Goal: Task Accomplishment & Management: Manage account settings

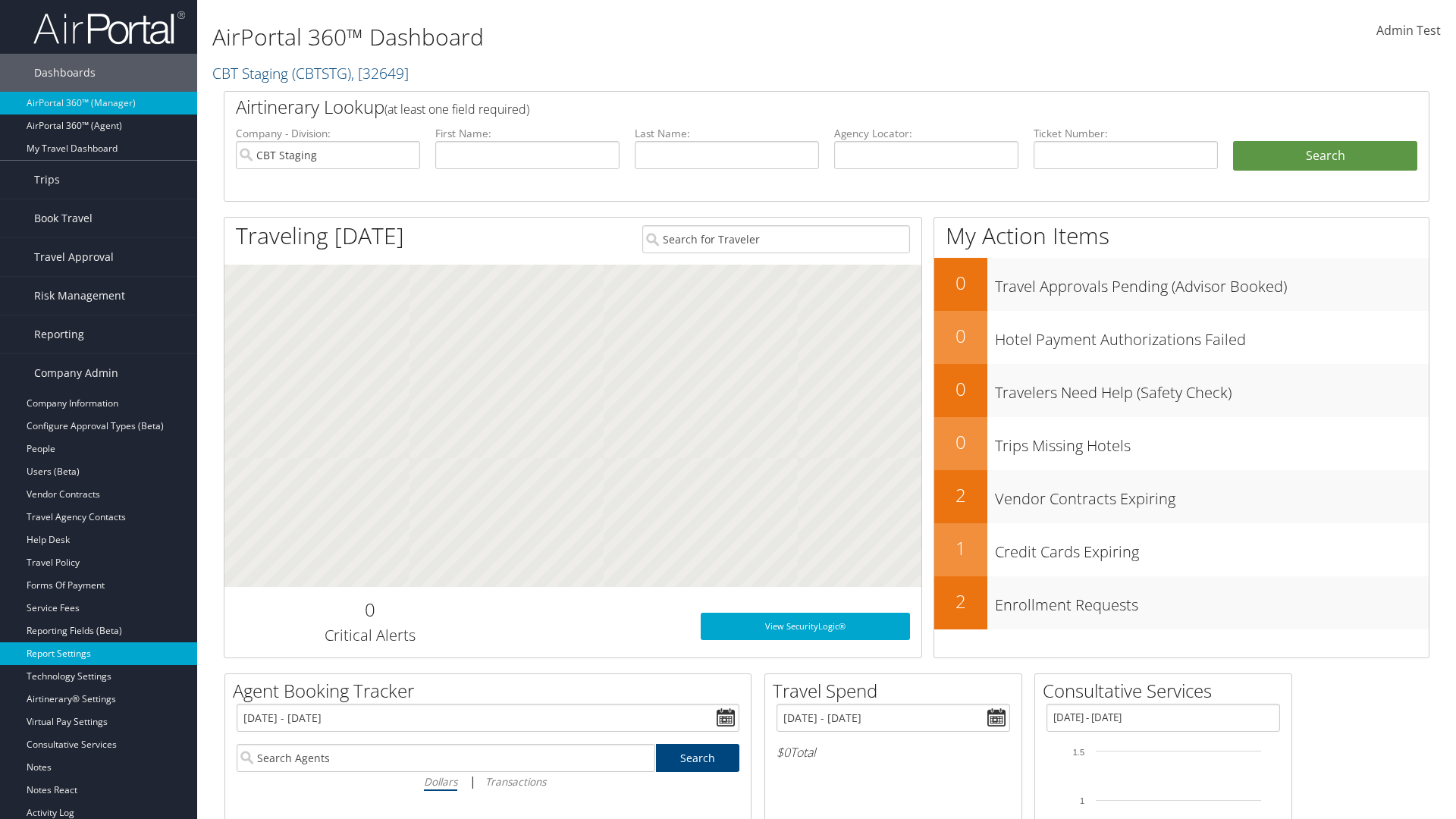
click at [99, 654] on link "Report Settings" at bounding box center [98, 653] width 197 height 22
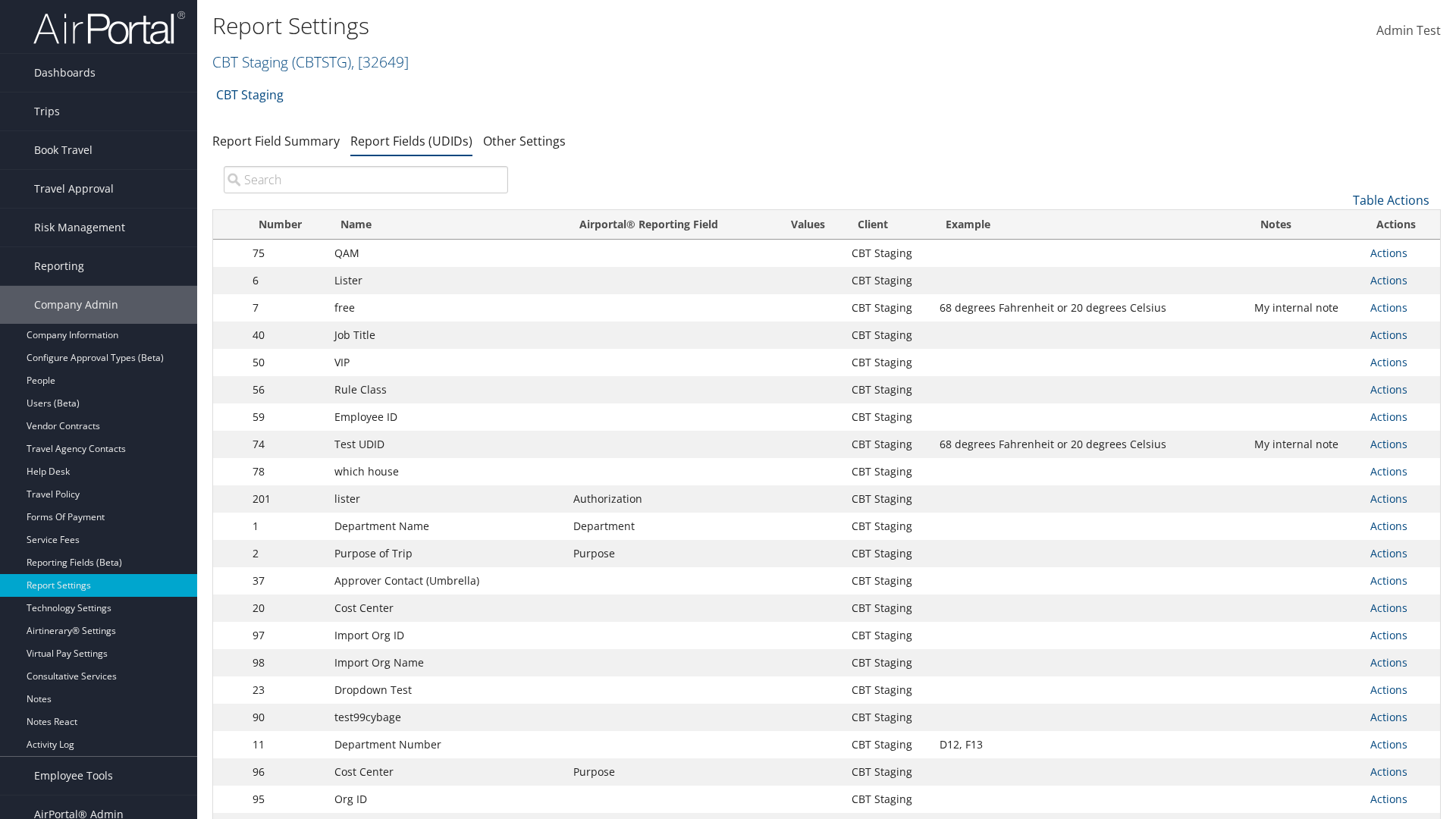
click at [366, 180] on input "search" at bounding box center [366, 180] width 284 height 27
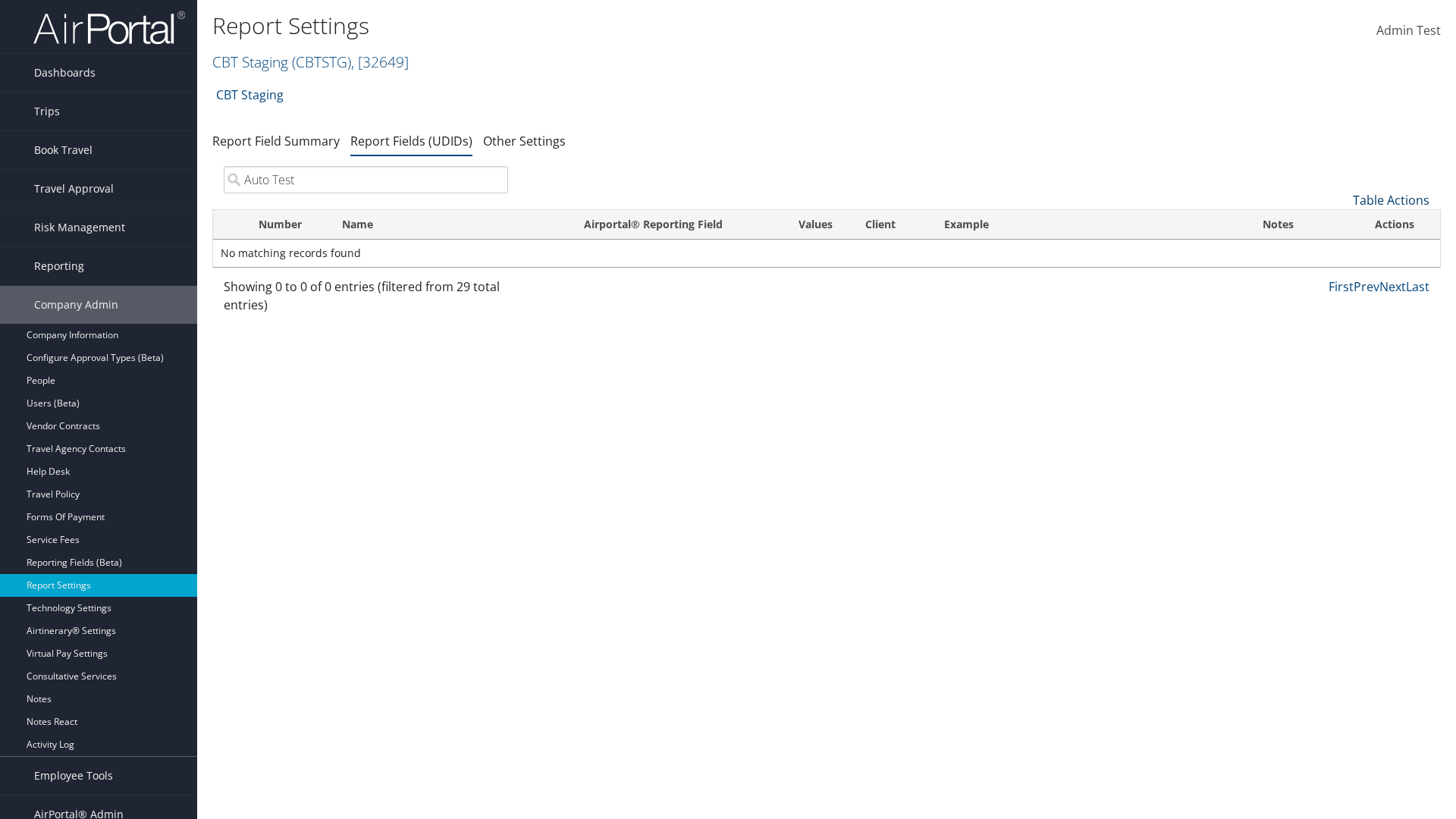
type input "Auto Test"
click at [1391, 200] on link "Table Actions" at bounding box center [1391, 200] width 77 height 16
click at [1340, 224] on link "New Record" at bounding box center [1340, 223] width 200 height 26
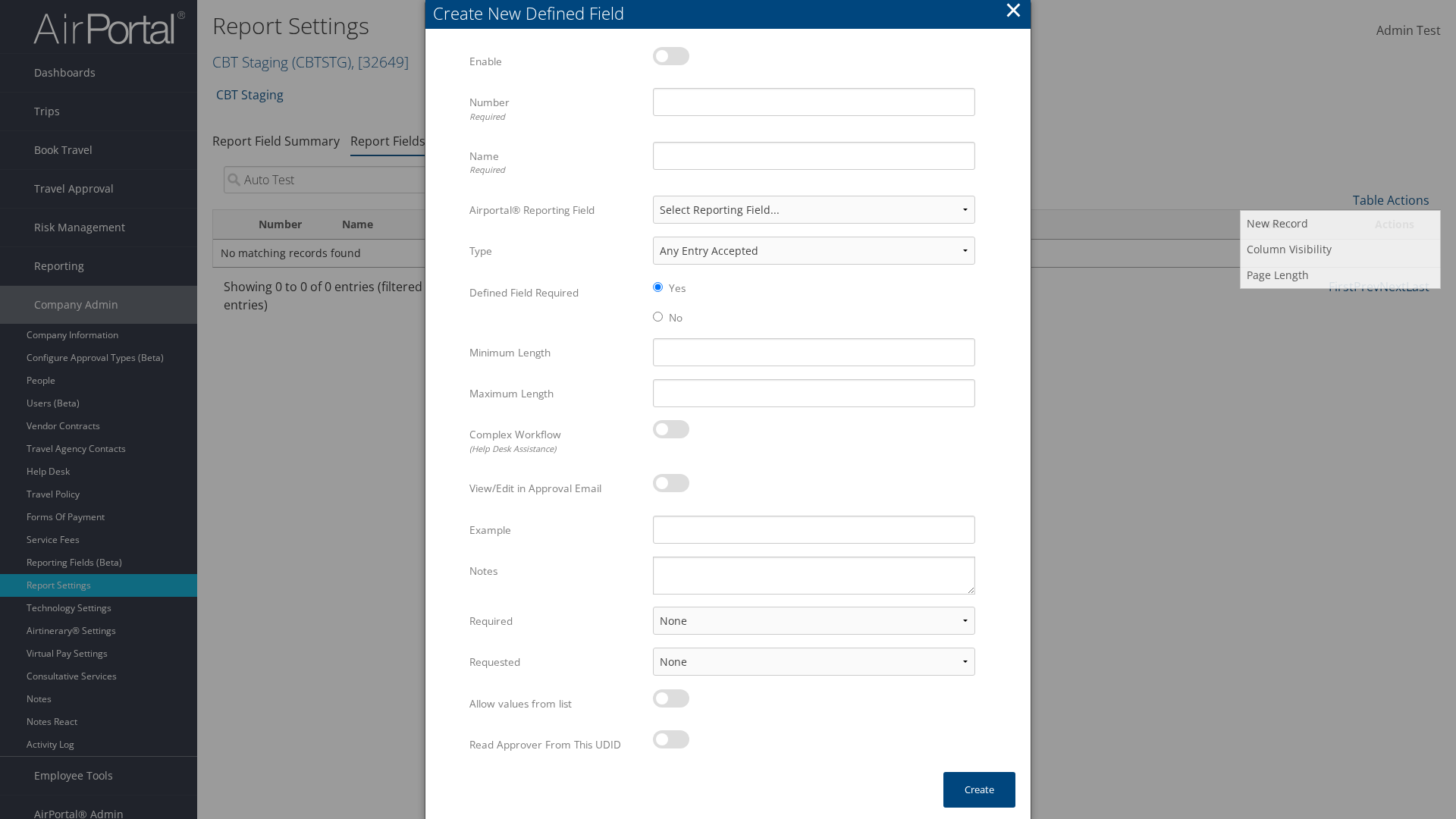
click at [672, 55] on label at bounding box center [672, 55] width 37 height 18
click at [671, 55] on input "checkbox" at bounding box center [666, 58] width 10 height 10
checkbox input "true"
click at [814, 102] on input "Number Required" at bounding box center [814, 102] width 322 height 28
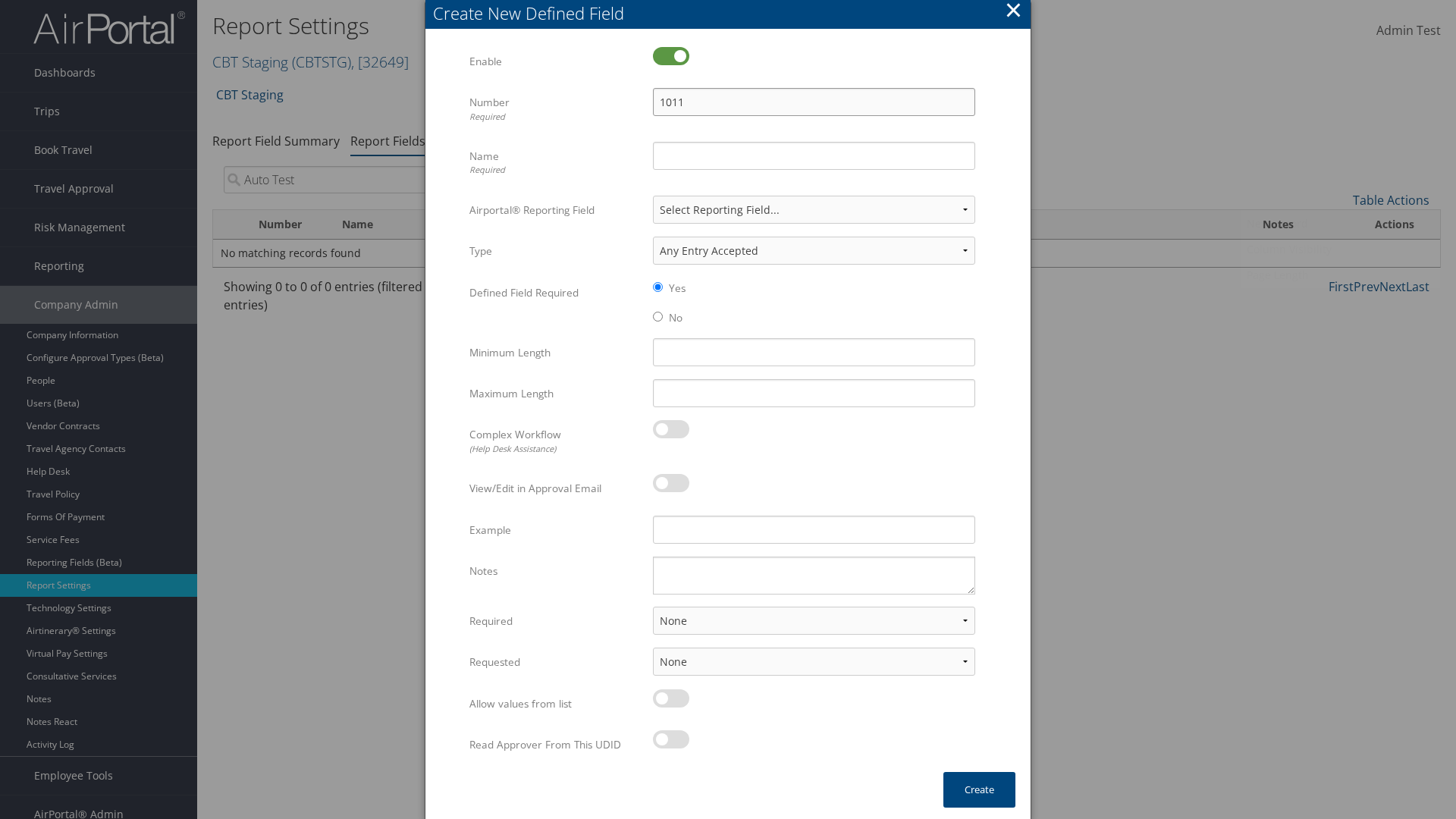
type input "1011"
click at [814, 155] on input "Name Required" at bounding box center [814, 155] width 322 height 28
type input "Auto Test"
select select "both"
select select "trip"
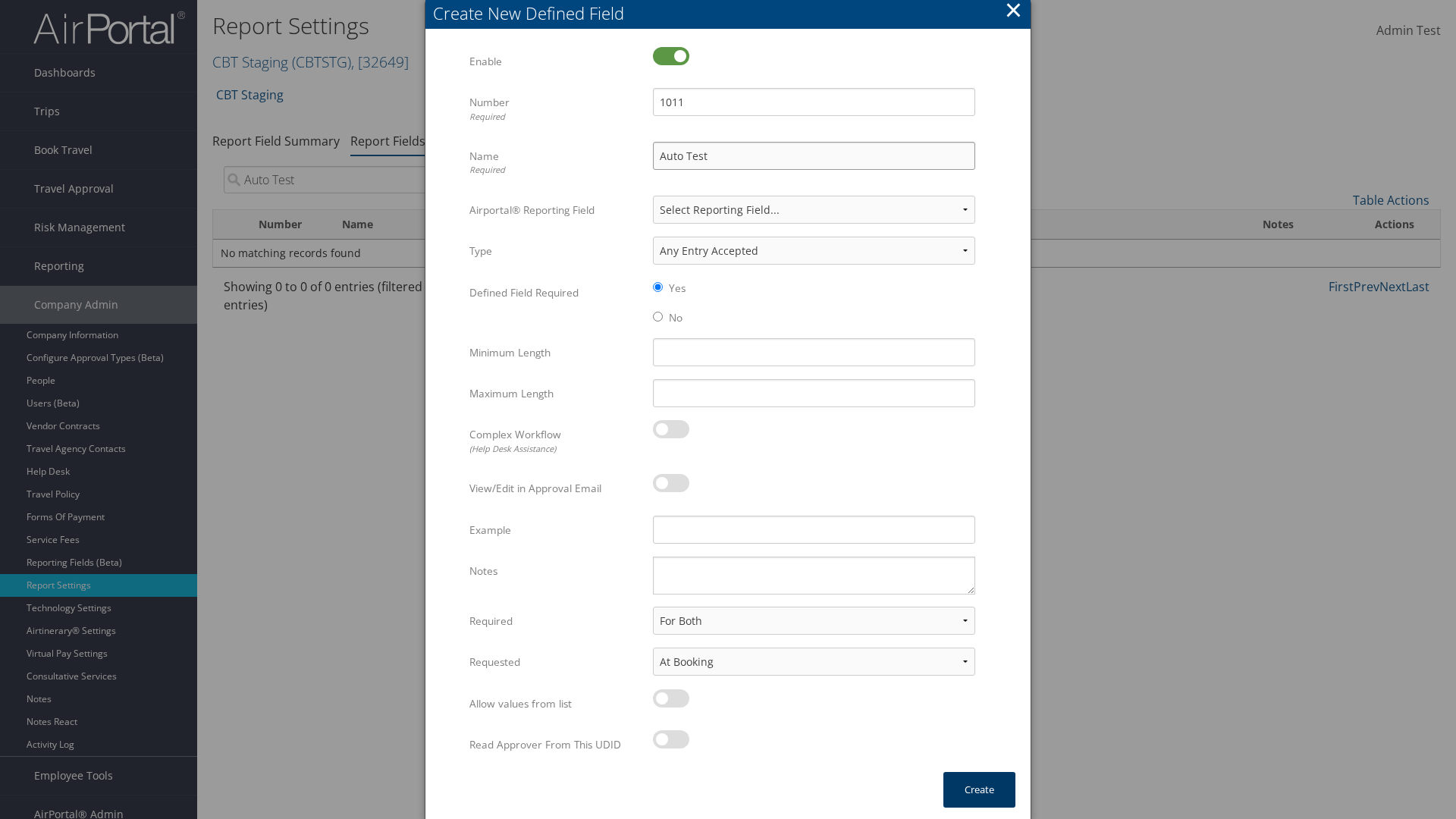
type input "Auto Test"
click at [979, 789] on button "Create" at bounding box center [979, 790] width 72 height 36
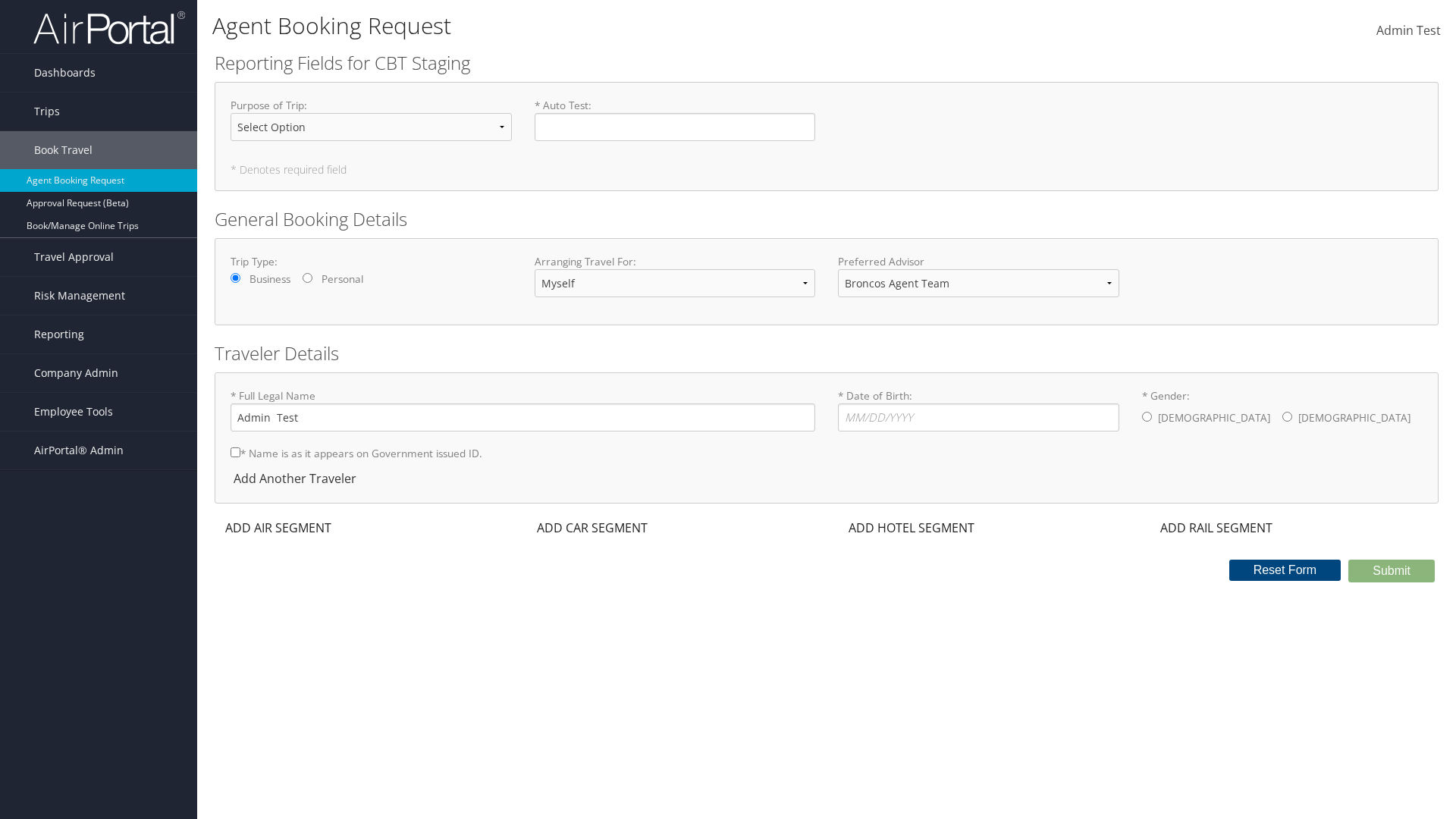
click at [99, 373] on span "Company Admin" at bounding box center [76, 373] width 84 height 38
click at [0, 0] on link "Report Settings" at bounding box center [0, 0] width 0 height 0
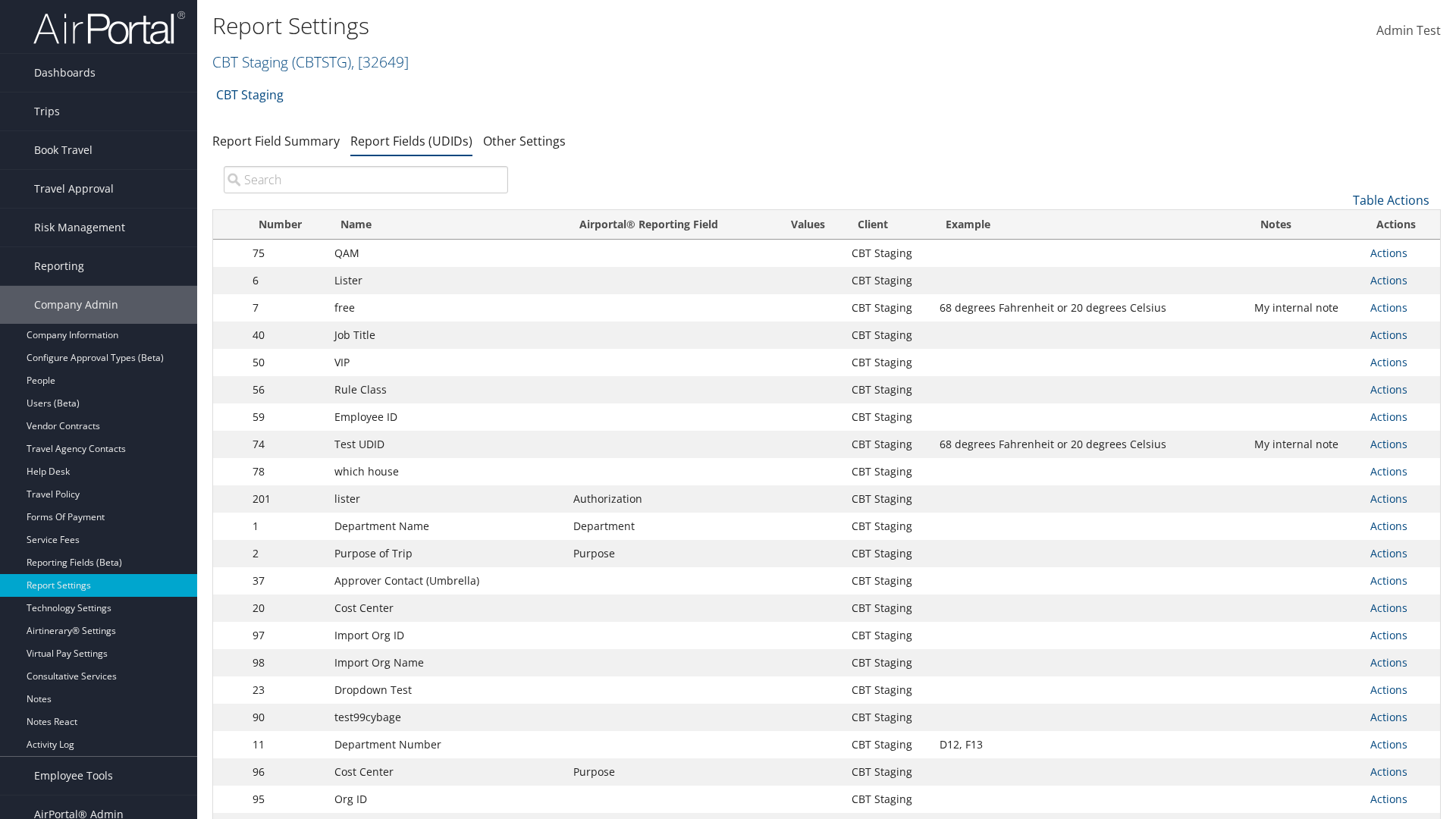
click at [366, 180] on input "search" at bounding box center [366, 180] width 284 height 27
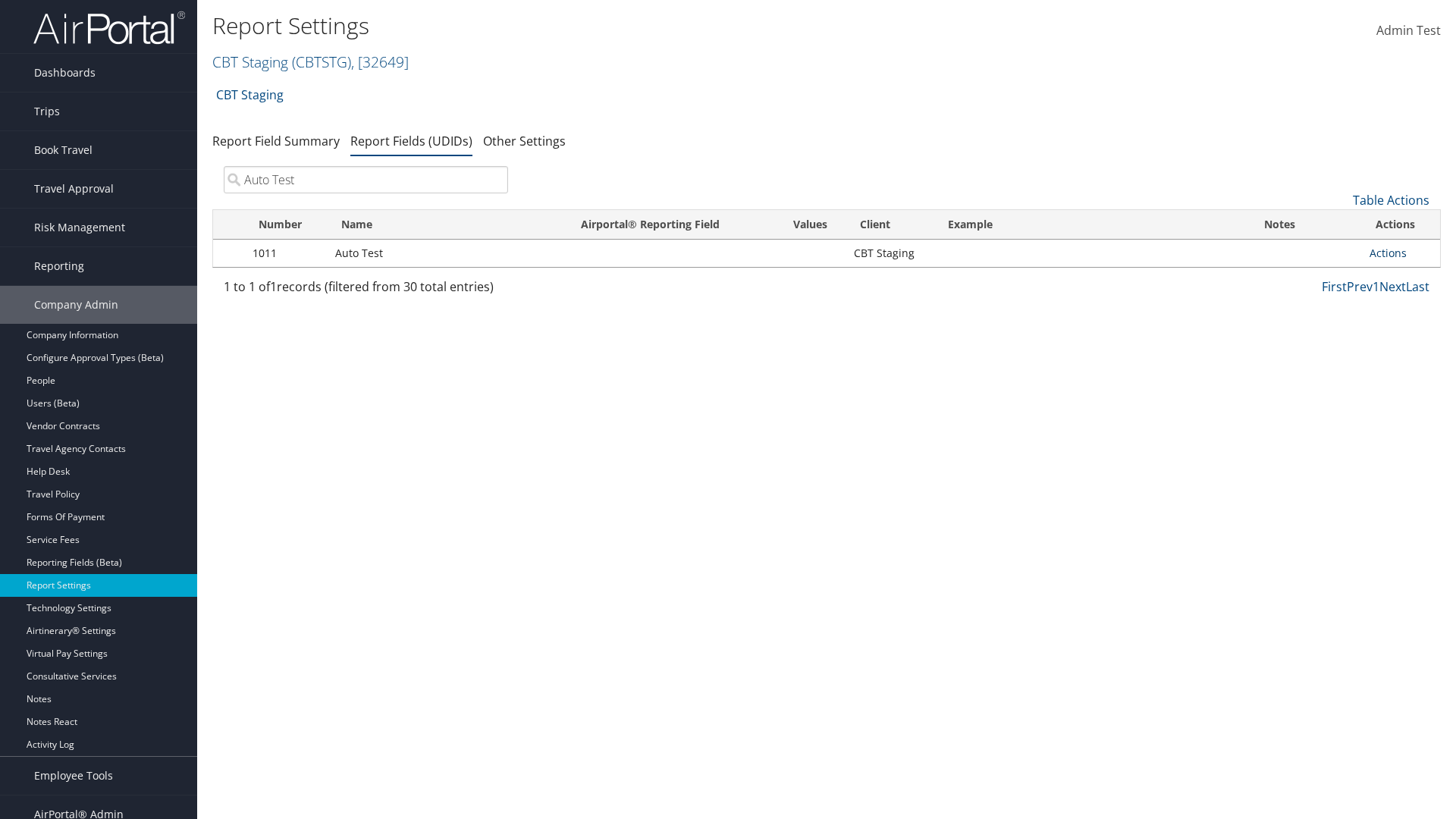
type input "Auto Test"
click at [1401, 253] on link "Actions" at bounding box center [1388, 252] width 37 height 15
click at [1328, 353] on link "Delete" at bounding box center [1328, 353] width 150 height 26
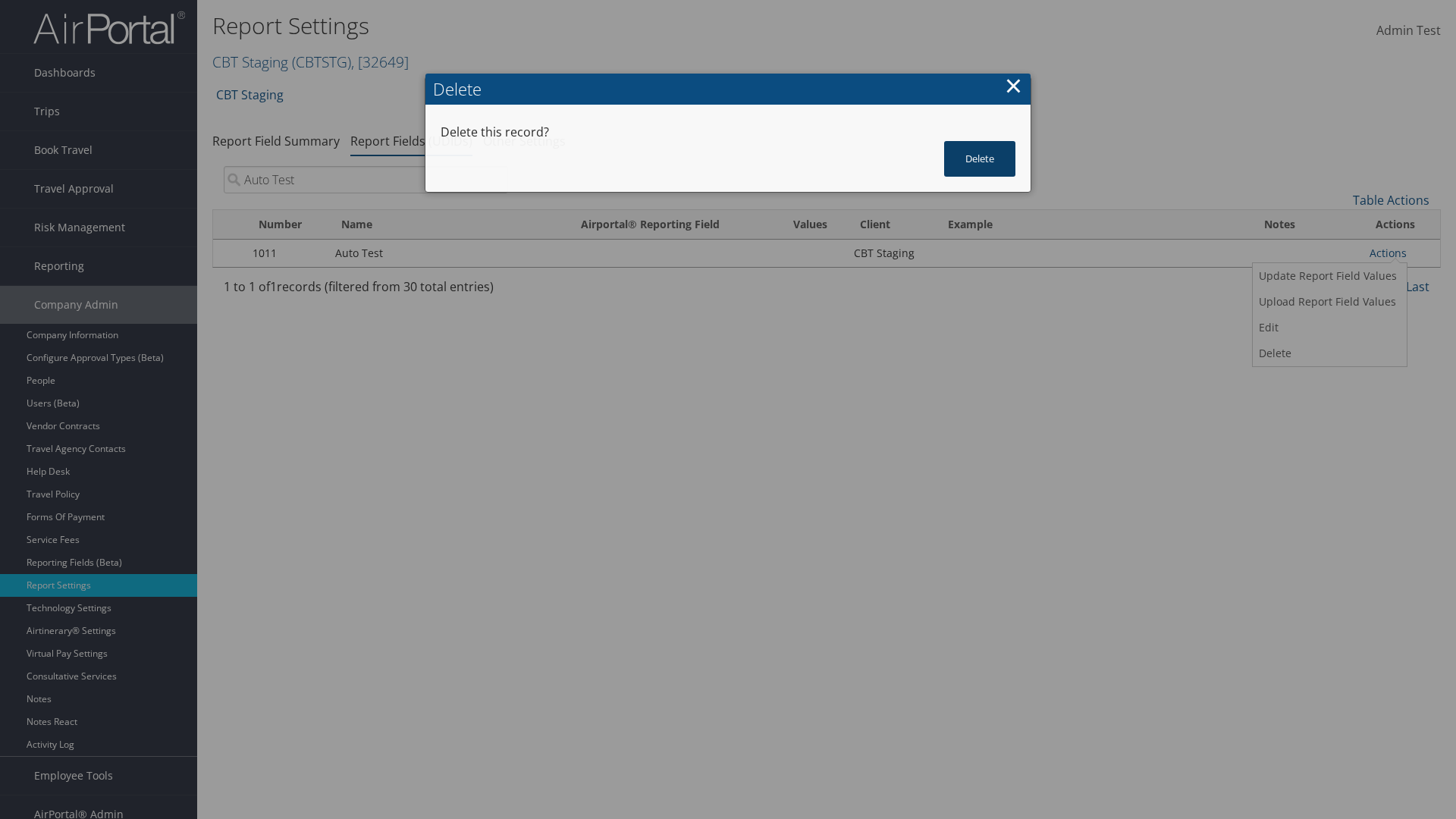
click at [980, 141] on button "Delete" at bounding box center [979, 158] width 71 height 36
